Goal: Task Accomplishment & Management: Use online tool/utility

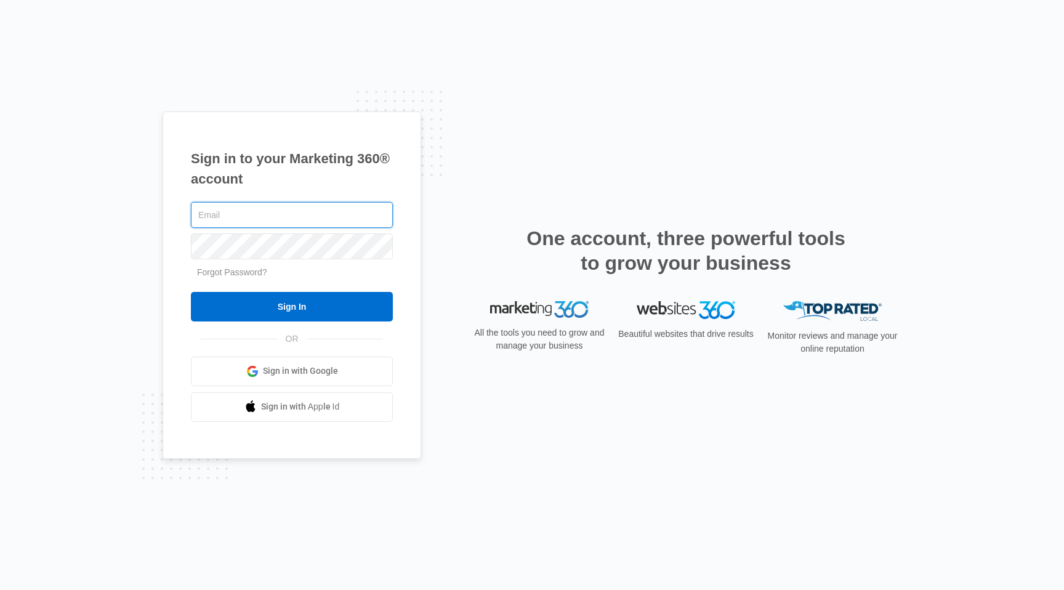
type input "[PERSON_NAME][EMAIL_ADDRESS][DOMAIN_NAME]"
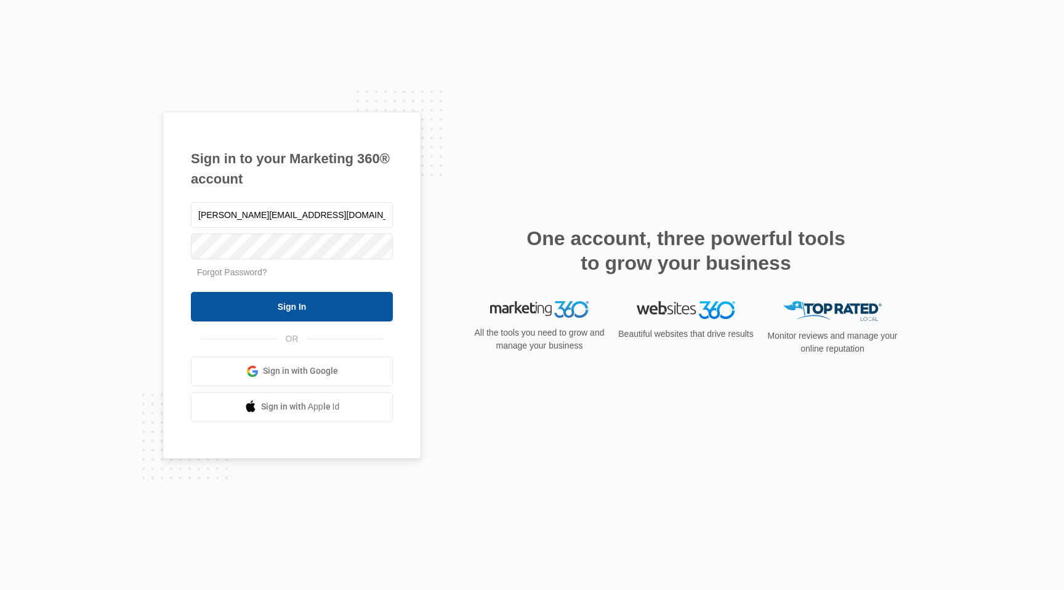
click at [302, 308] on input "Sign In" at bounding box center [292, 307] width 202 height 30
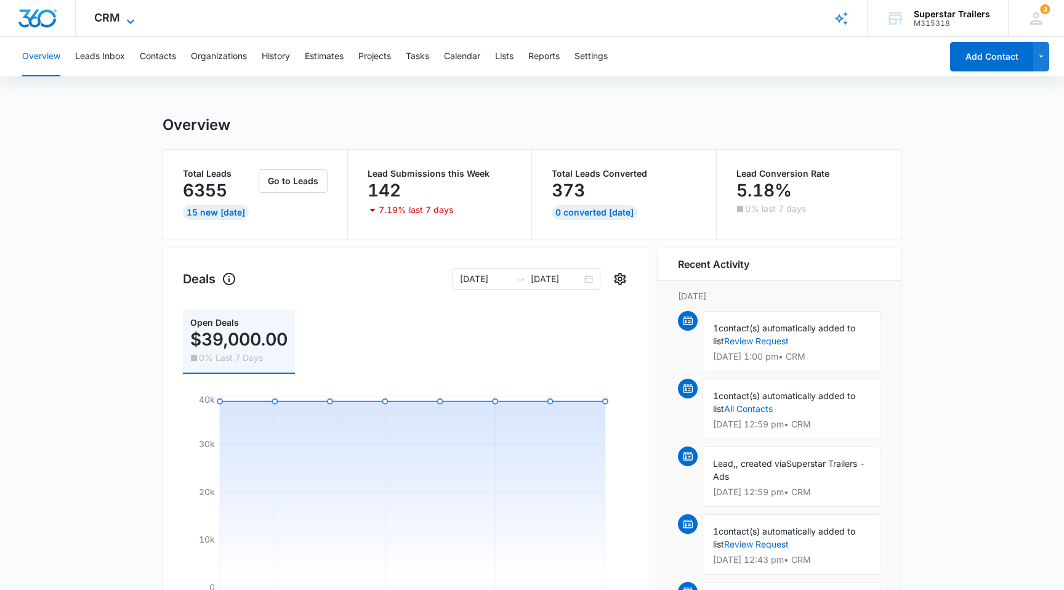
click at [108, 17] on span "CRM" at bounding box center [107, 17] width 26 height 13
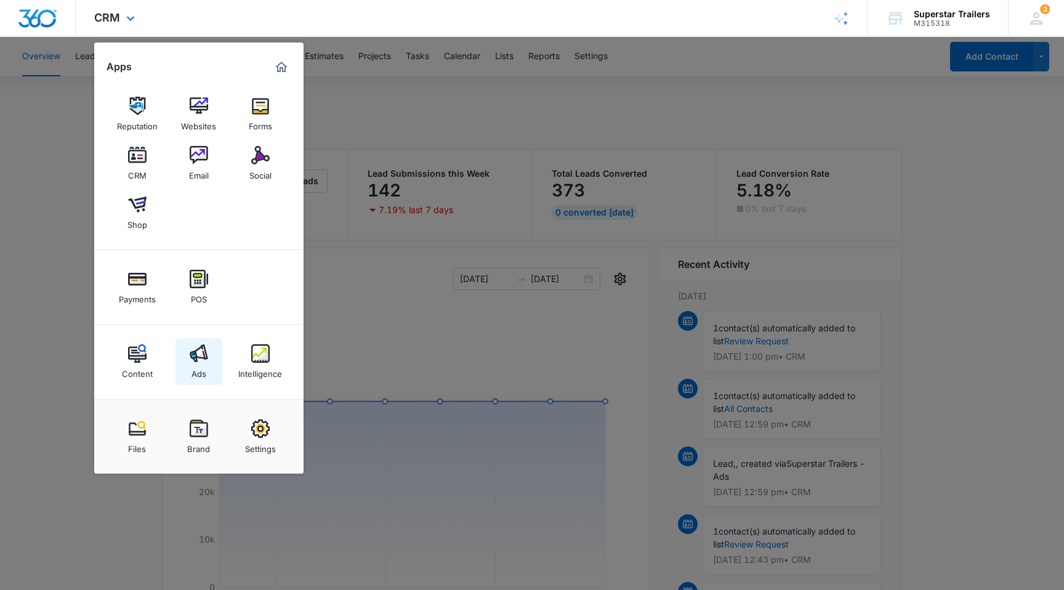
click at [197, 369] on div "Ads" at bounding box center [198, 371] width 15 height 16
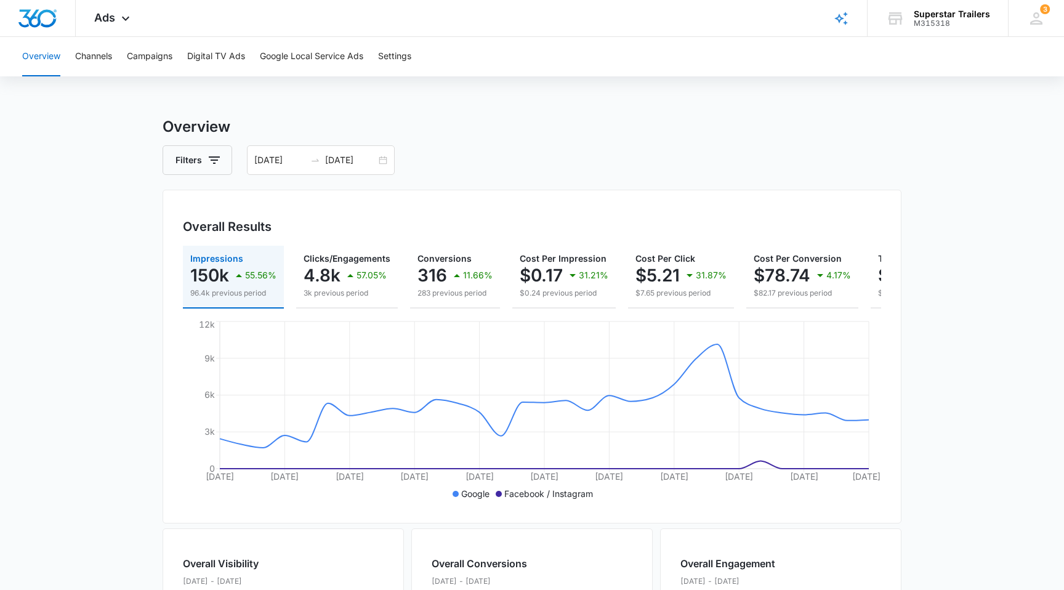
scroll to position [1, 0]
click at [145, 57] on button "Campaigns" at bounding box center [150, 56] width 46 height 39
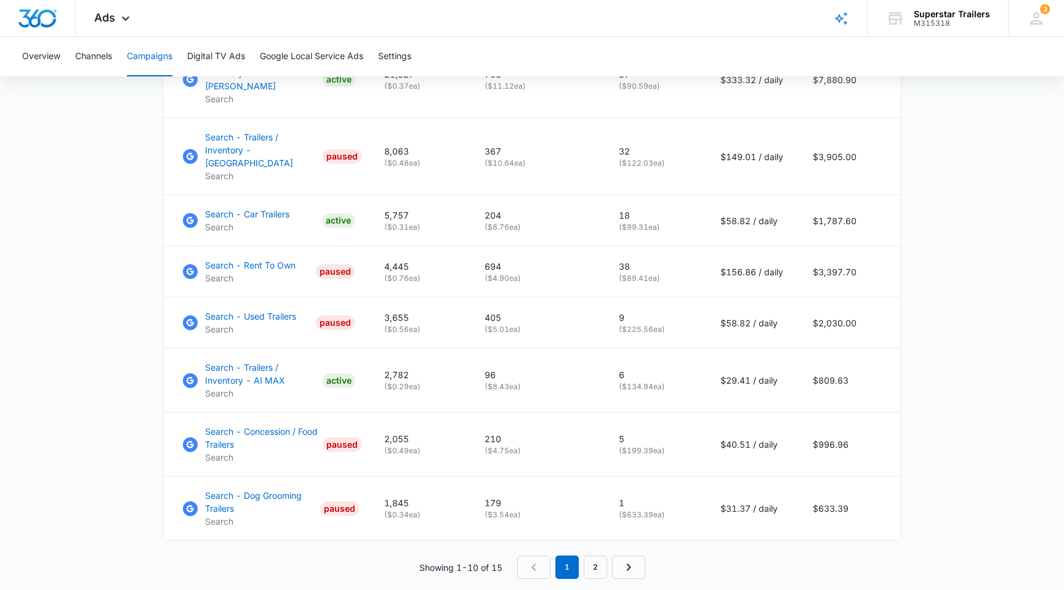
scroll to position [785, 0]
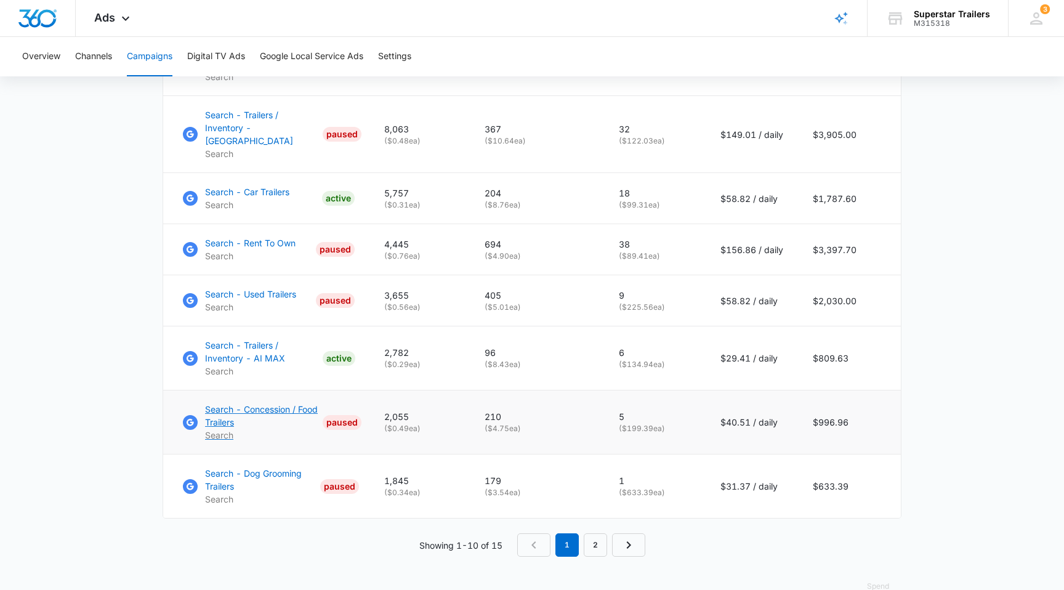
click at [265, 403] on p "Search - Concession / Food Trailers" at bounding box center [261, 416] width 113 height 26
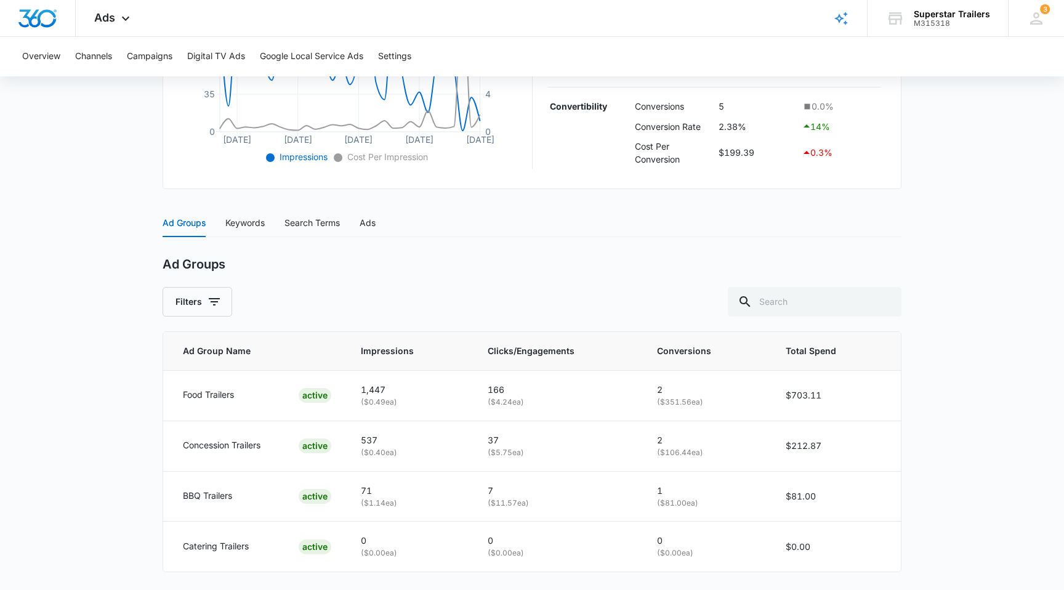
scroll to position [418, 0]
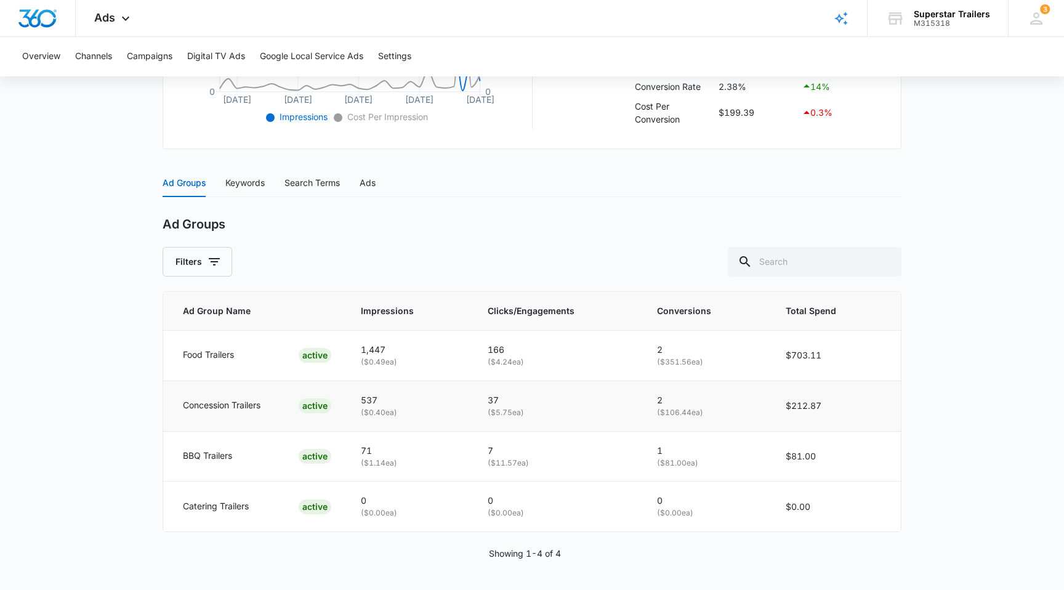
click at [233, 404] on p "Concession Trailers" at bounding box center [222, 405] width 78 height 14
click at [242, 189] on div "Keywords" at bounding box center [244, 183] width 39 height 28
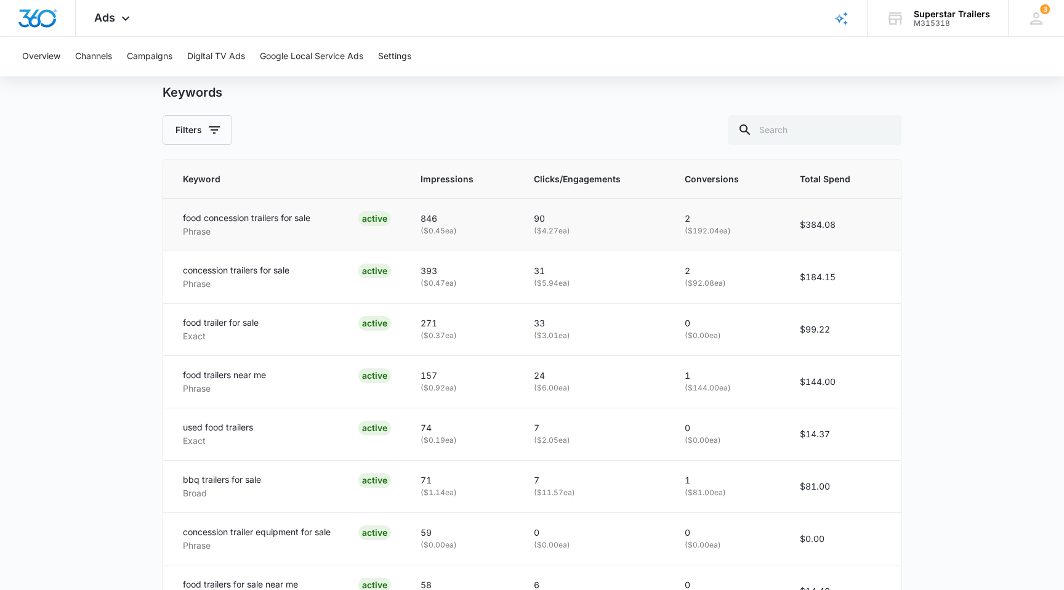
scroll to position [474, 0]
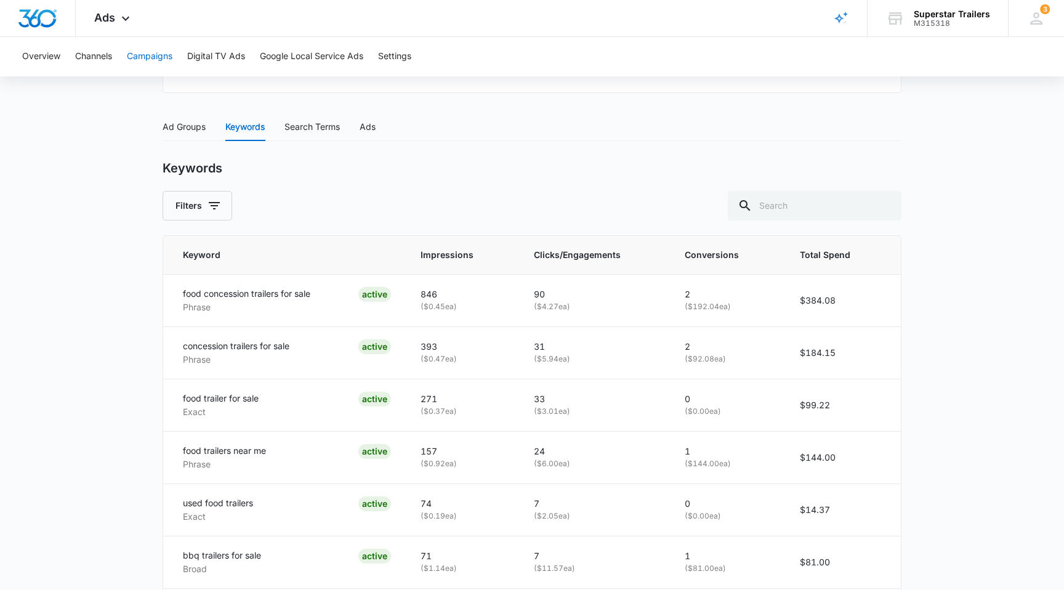
click at [154, 58] on button "Campaigns" at bounding box center [150, 56] width 46 height 39
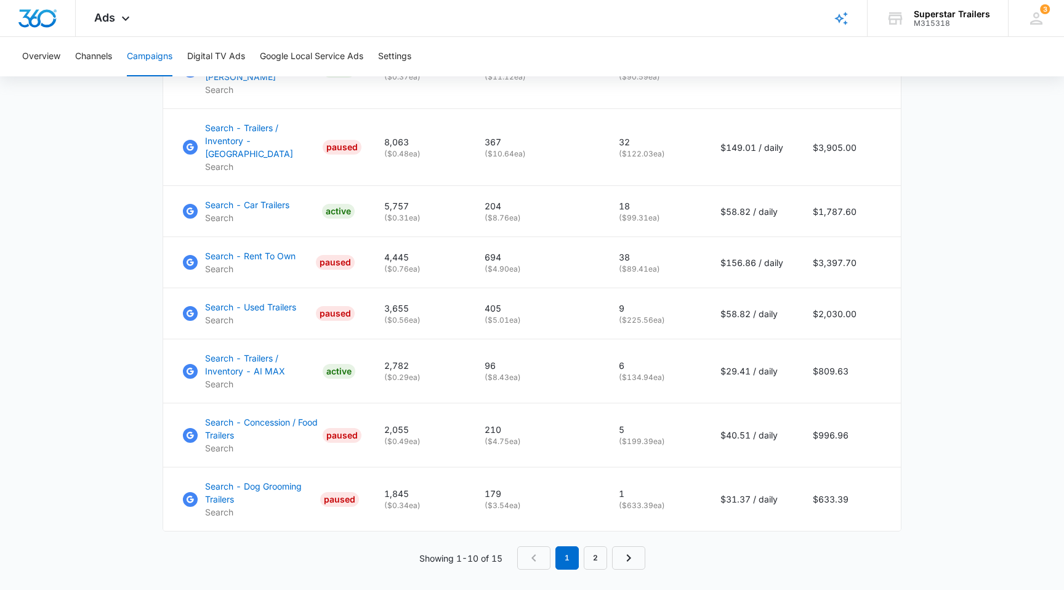
scroll to position [785, 0]
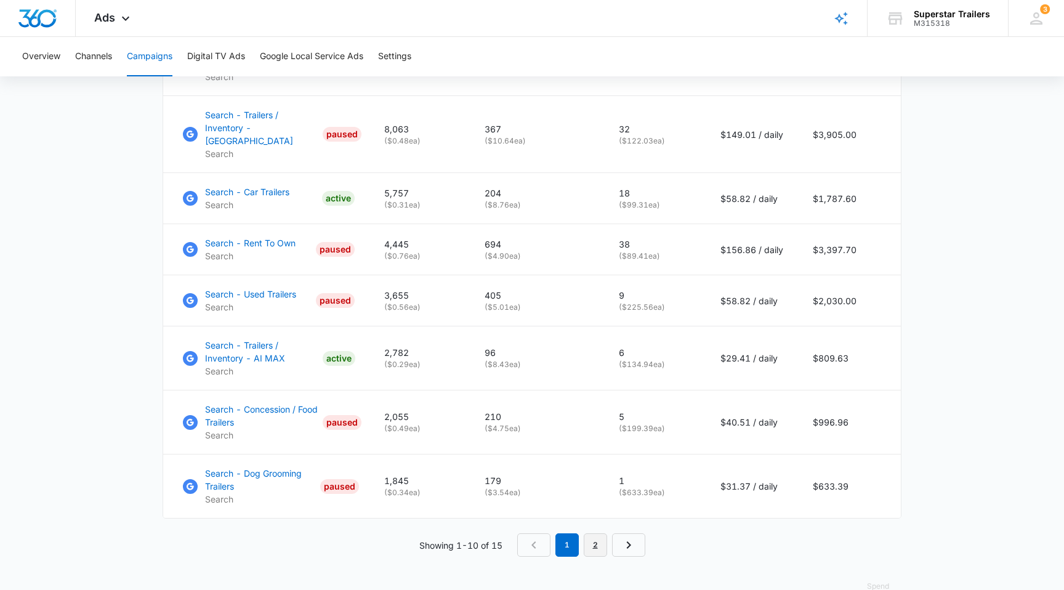
click at [588, 533] on link "2" at bounding box center [595, 544] width 23 height 23
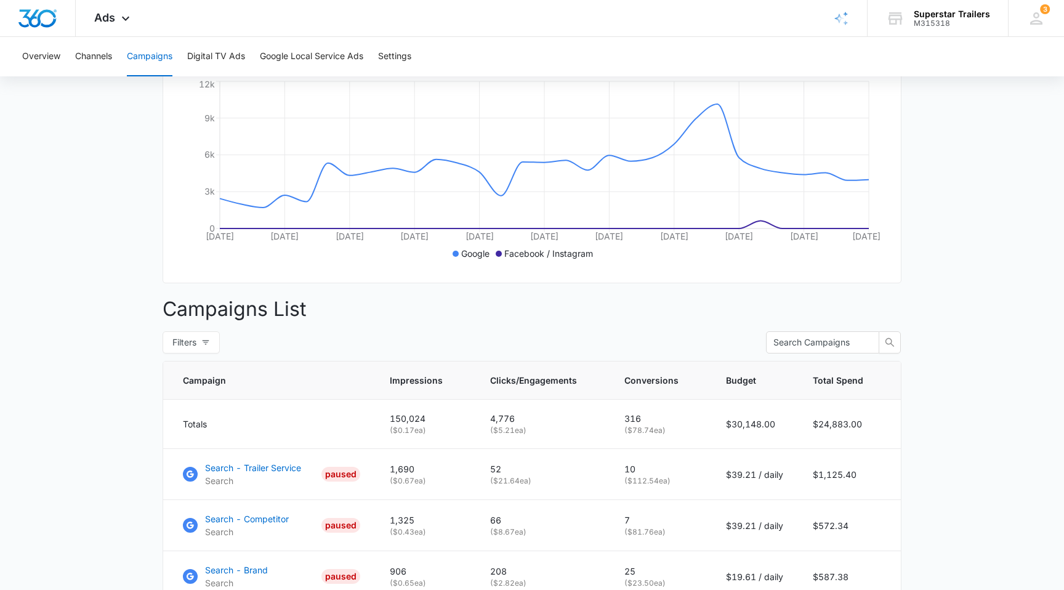
scroll to position [465, 0]
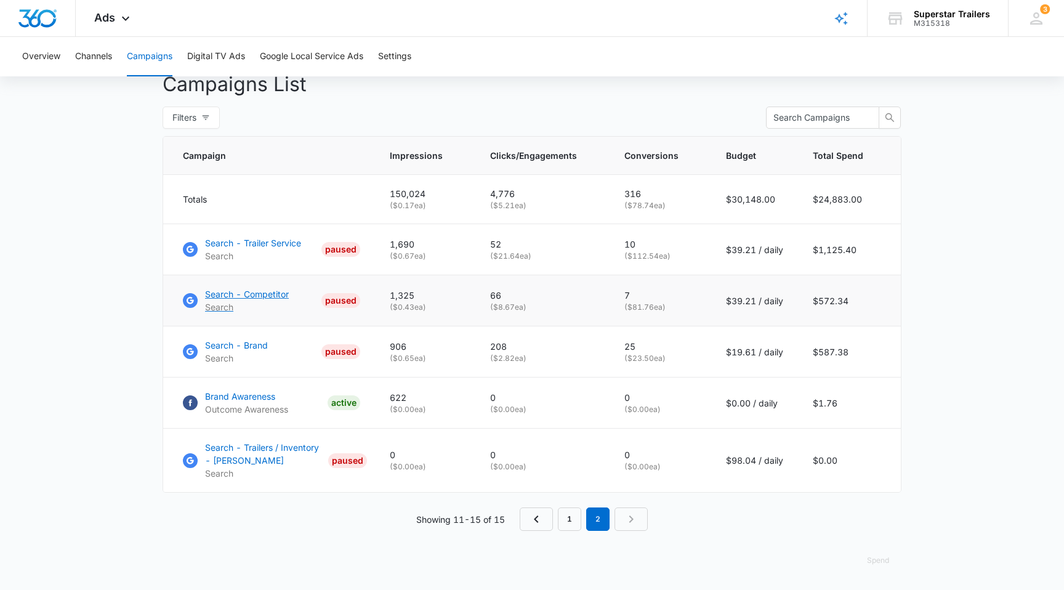
click at [257, 298] on p "Search - Competitor" at bounding box center [247, 293] width 84 height 13
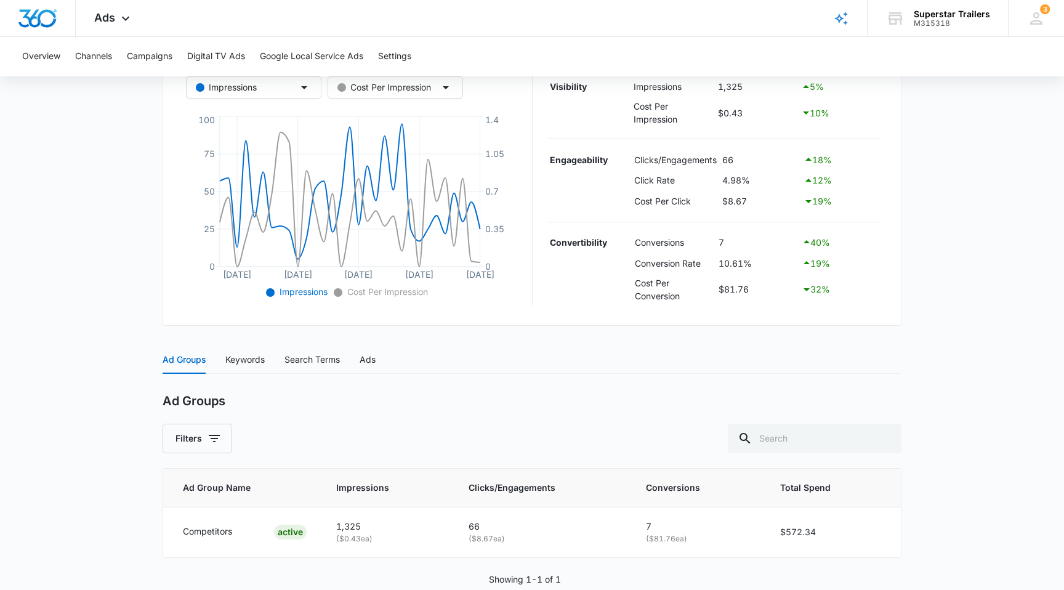
scroll to position [269, 0]
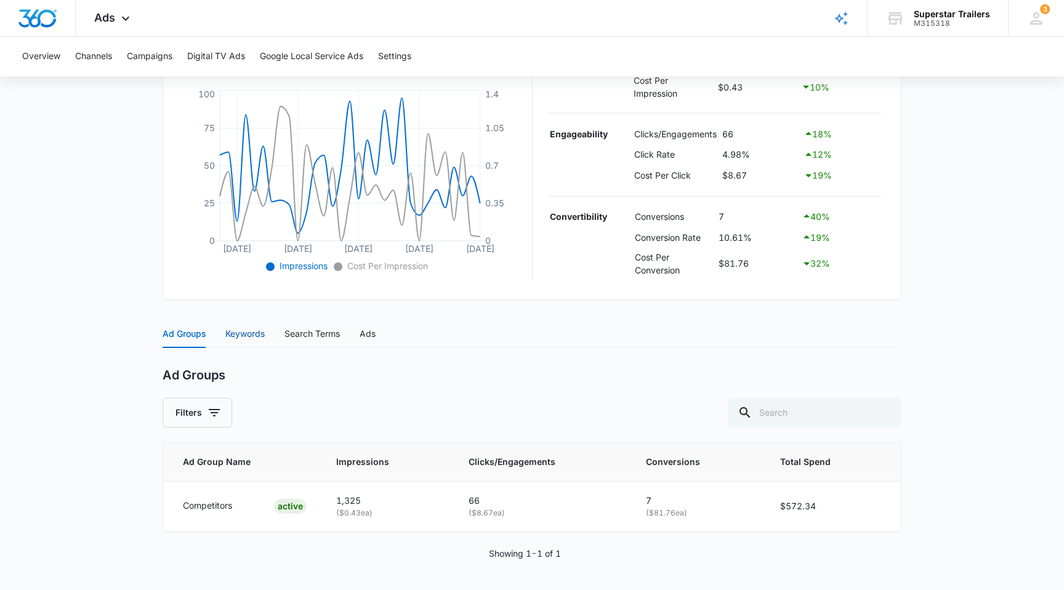
click at [258, 337] on div "Keywords" at bounding box center [244, 334] width 39 height 14
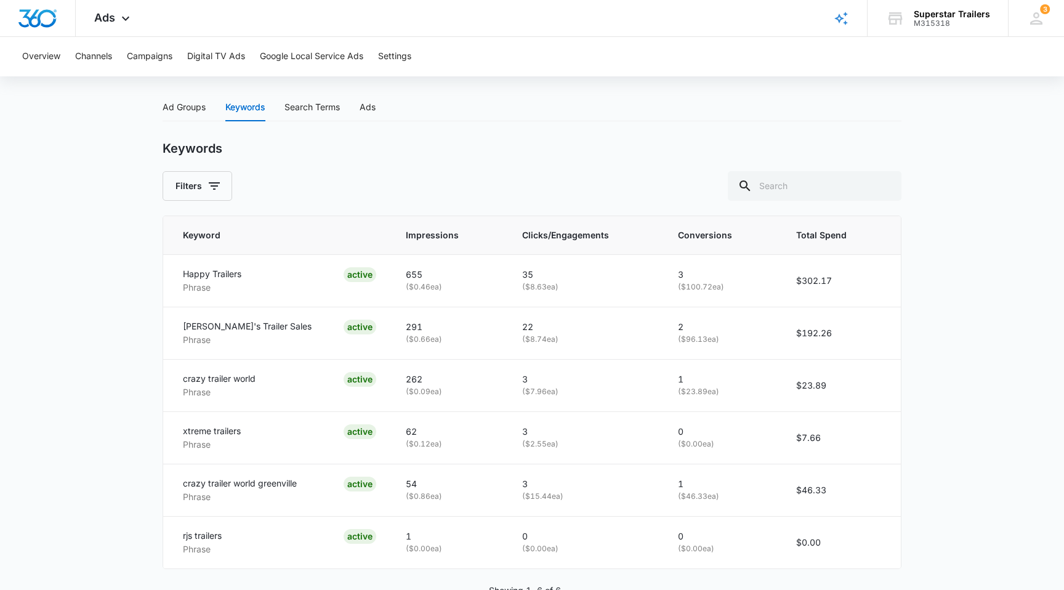
scroll to position [532, 0]
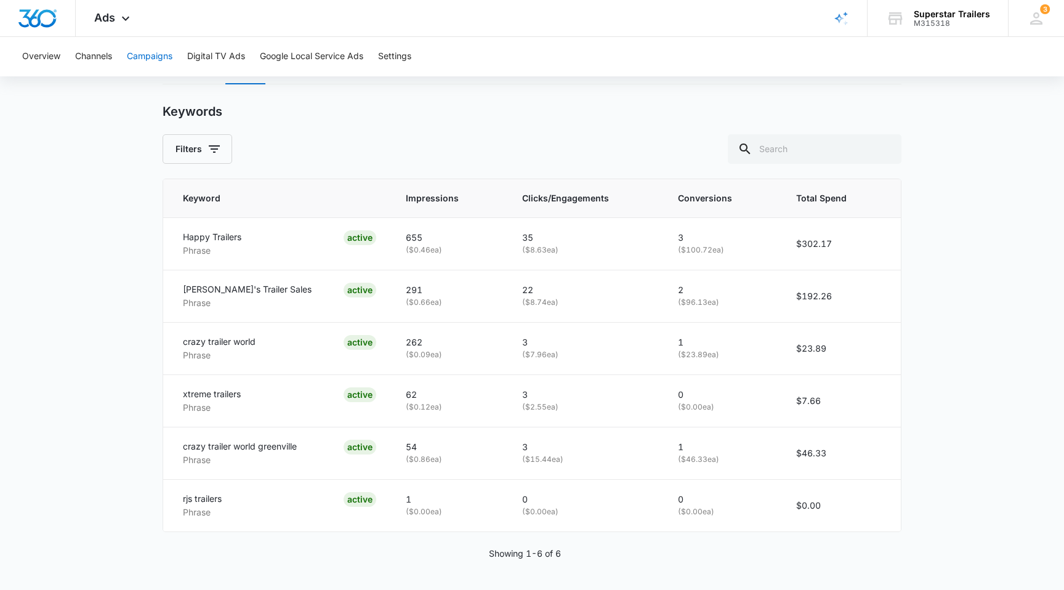
click at [159, 63] on button "Campaigns" at bounding box center [150, 56] width 46 height 39
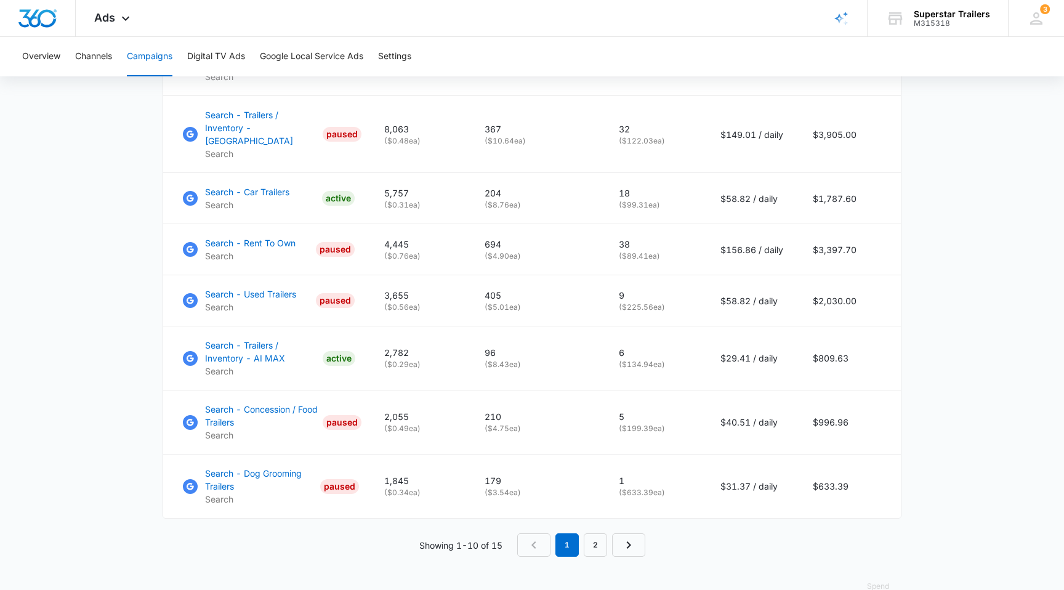
scroll to position [784, 0]
